Goal: Check status: Check status

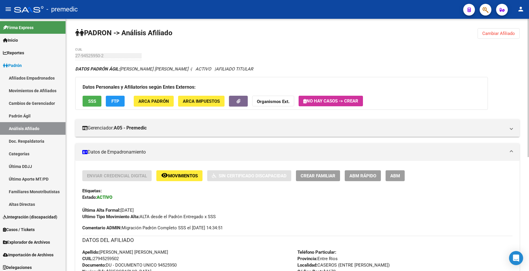
click at [496, 36] on button "Cambiar Afiliado" at bounding box center [499, 33] width 42 height 11
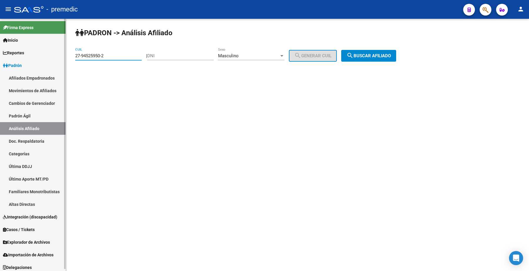
drag, startPoint x: 57, startPoint y: 54, endPoint x: 71, endPoint y: 52, distance: 14.2
click at [35, 54] on mat-sidenav-container "Firma Express Inicio Calendario SSS Instructivos Contacto OS Reportes Padrón Tr…" at bounding box center [264, 145] width 529 height 253
paste input "5559165-3"
click at [391, 57] on span "search Buscar afiliado" at bounding box center [369, 55] width 44 height 5
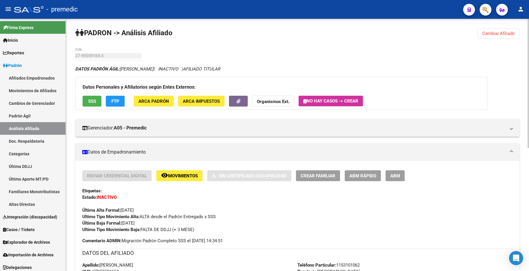
click at [497, 28] on button "Cambiar Afiliado" at bounding box center [499, 33] width 42 height 11
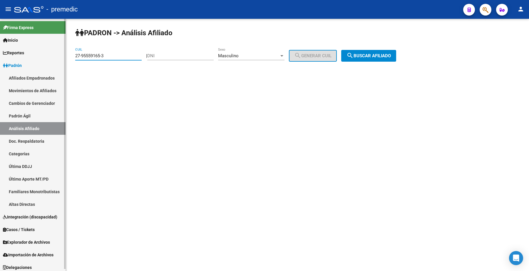
drag, startPoint x: 112, startPoint y: 54, endPoint x: 298, endPoint y: 74, distance: 187.2
click at [61, 55] on mat-sidenav-container "Firma Express Inicio Calendario SSS Instructivos Contacto OS Reportes Padrón Tr…" at bounding box center [264, 145] width 529 height 253
paste input "0-25515856"
type input "20-25515856-3"
click at [392, 58] on button "search Buscar afiliado" at bounding box center [368, 56] width 55 height 12
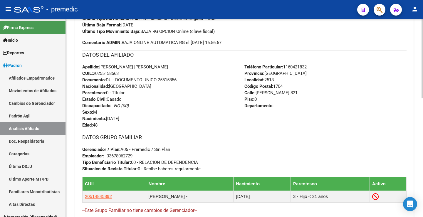
scroll to position [140, 0]
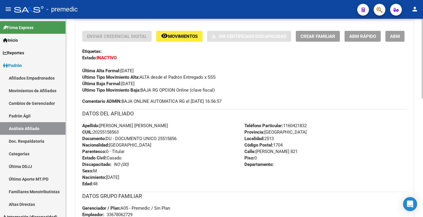
drag, startPoint x: 146, startPoint y: 84, endPoint x: 123, endPoint y: 85, distance: 23.9
click at [123, 85] on div "Enviar Credencial Digital remove_red_eye Movimientos Sin Certificado Discapacid…" at bounding box center [244, 62] width 325 height 63
copy span "[DATE]"
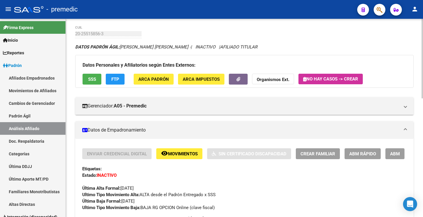
scroll to position [0, 0]
